Goal: Register for event/course

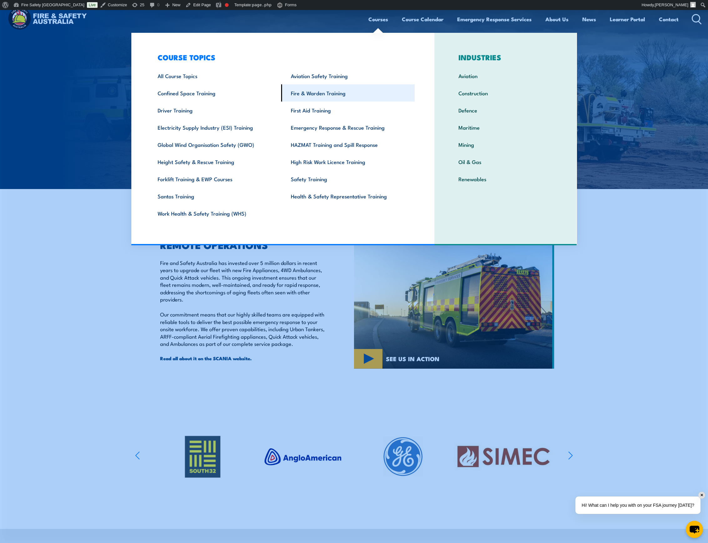
click at [325, 94] on link "Fire & Warden Training" at bounding box center [347, 92] width 133 height 17
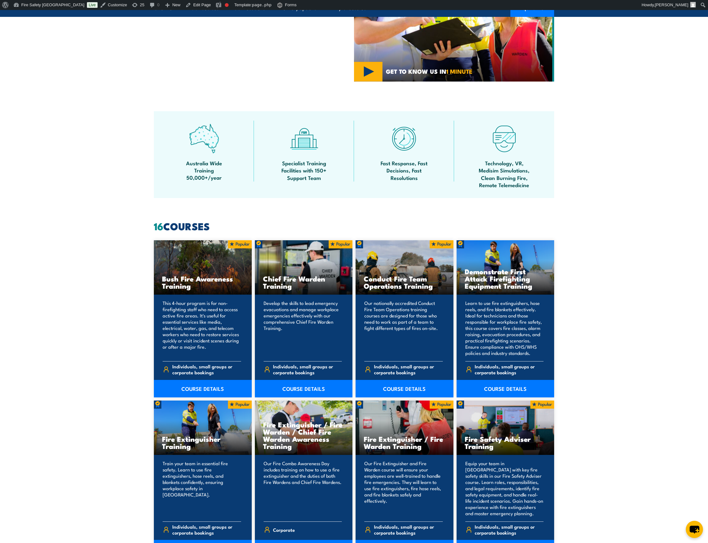
scroll to position [302, 0]
click at [284, 387] on link "COURSE DETAILS" at bounding box center [304, 389] width 98 height 18
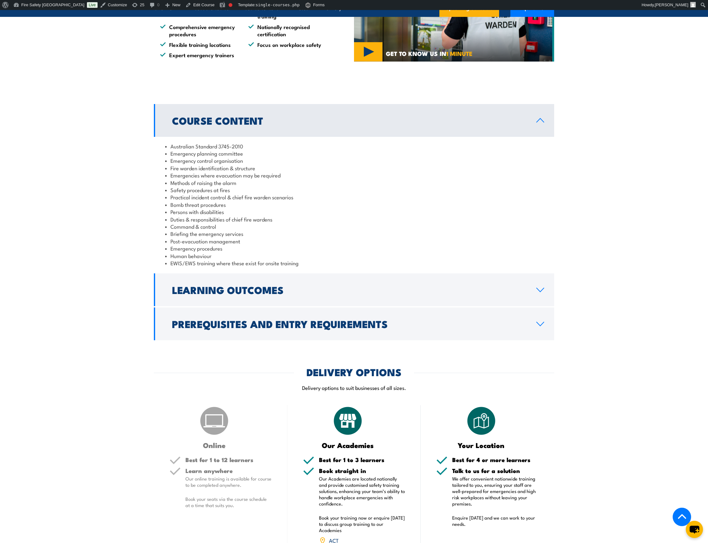
scroll to position [517, 0]
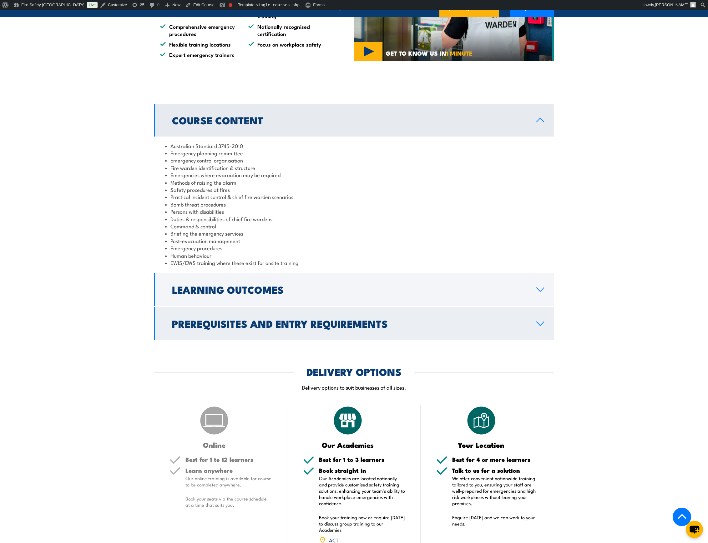
click at [538, 324] on icon at bounding box center [540, 323] width 8 height 5
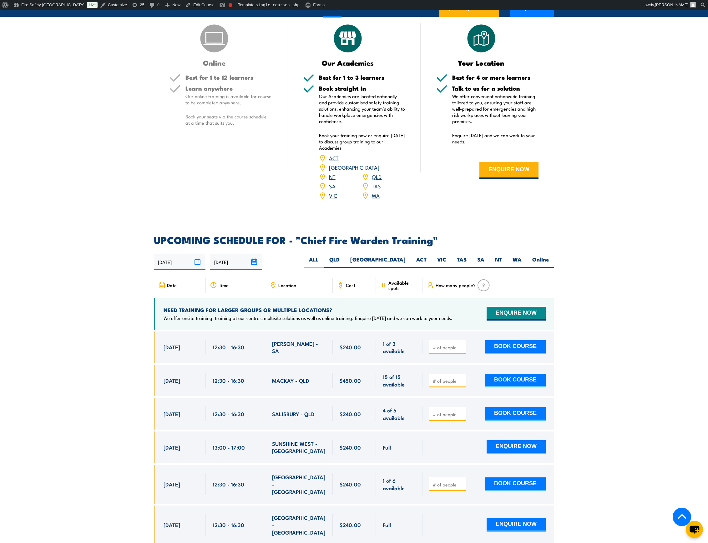
scroll to position [892, 0]
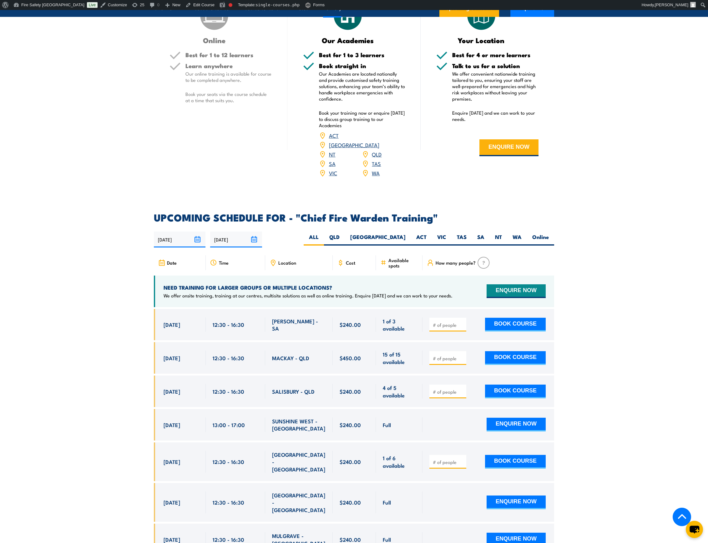
click at [449, 354] on span at bounding box center [447, 357] width 33 height 7
click at [449, 355] on input "number" at bounding box center [448, 358] width 31 height 6
click at [445, 389] on input "number" at bounding box center [448, 392] width 31 height 6
type input "2"
type input "1"
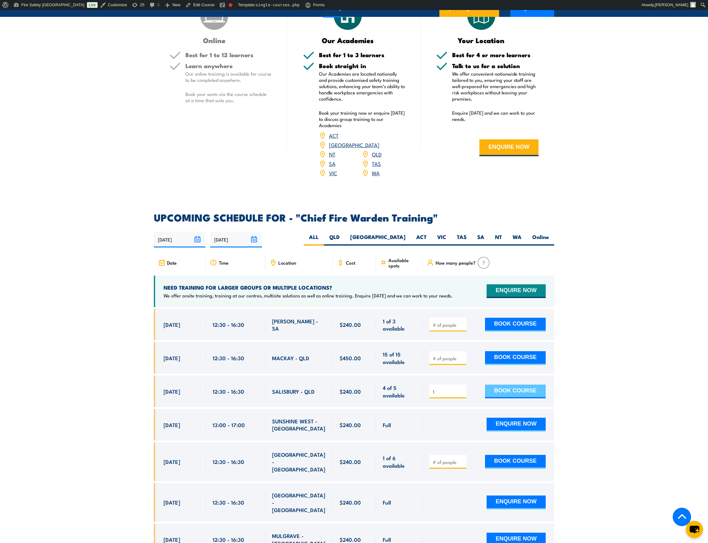
click at [509, 385] on button "BOOK COURSE" at bounding box center [515, 392] width 61 height 14
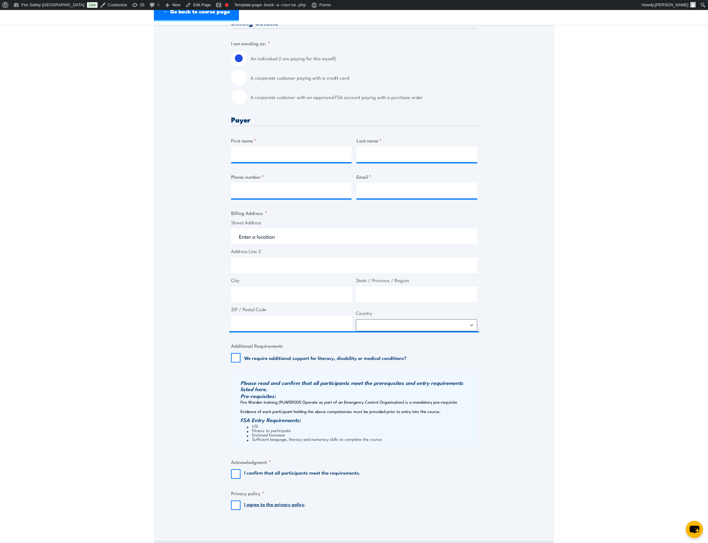
scroll to position [167, 0]
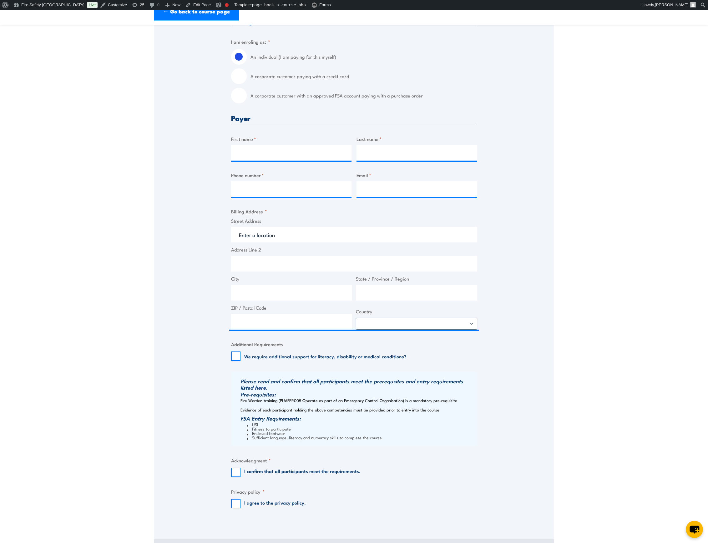
click at [336, 470] on label "I confirm that all participants meet the requirements." at bounding box center [302, 472] width 116 height 9
click at [240, 470] on input "I confirm that all participants meet the requirements." at bounding box center [235, 472] width 9 height 9
checkbox input "true"
